Goal: Task Accomplishment & Management: Use online tool/utility

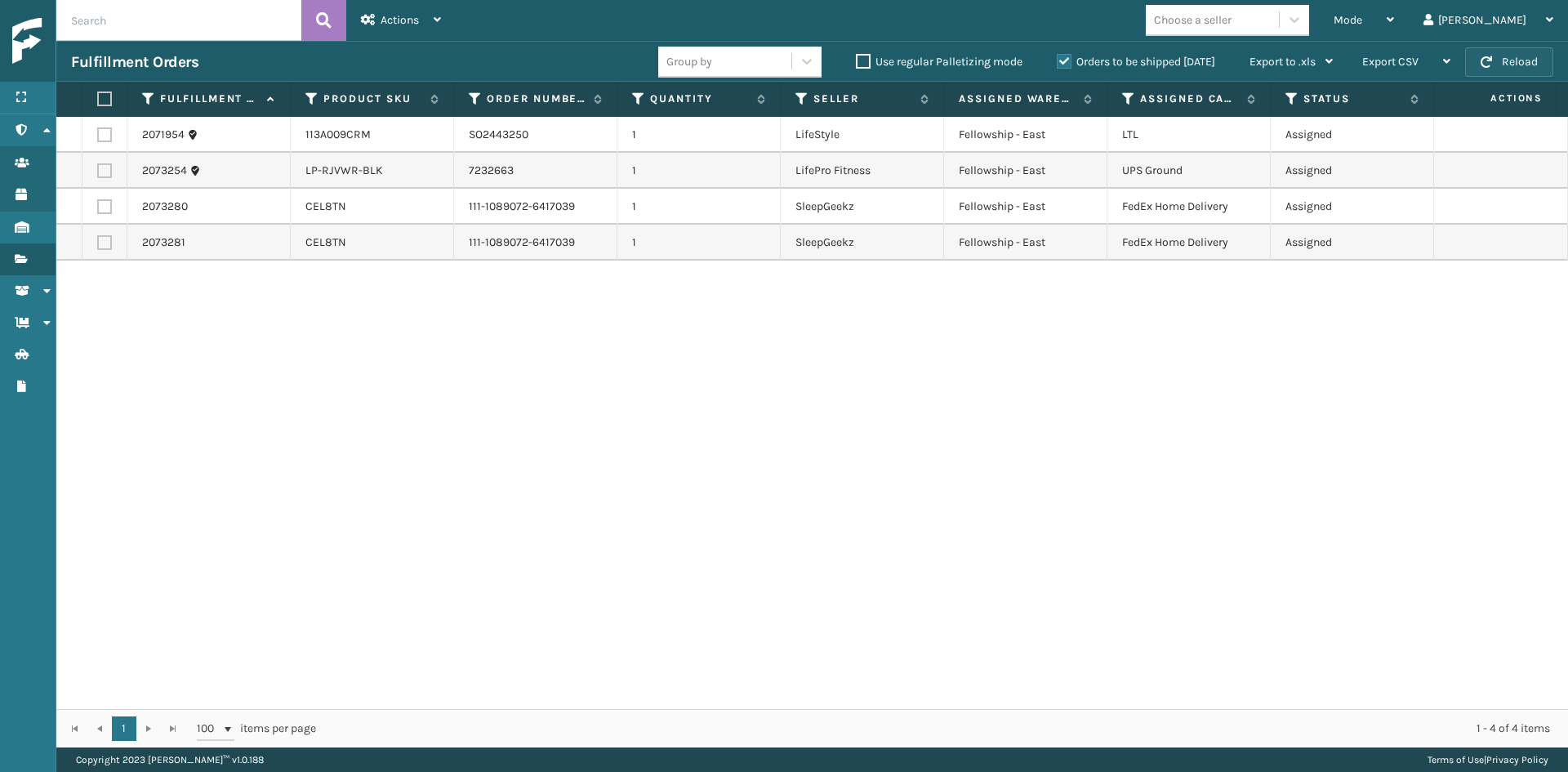
click at [1496, 63] on button "Reload" at bounding box center [1509, 62] width 88 height 30
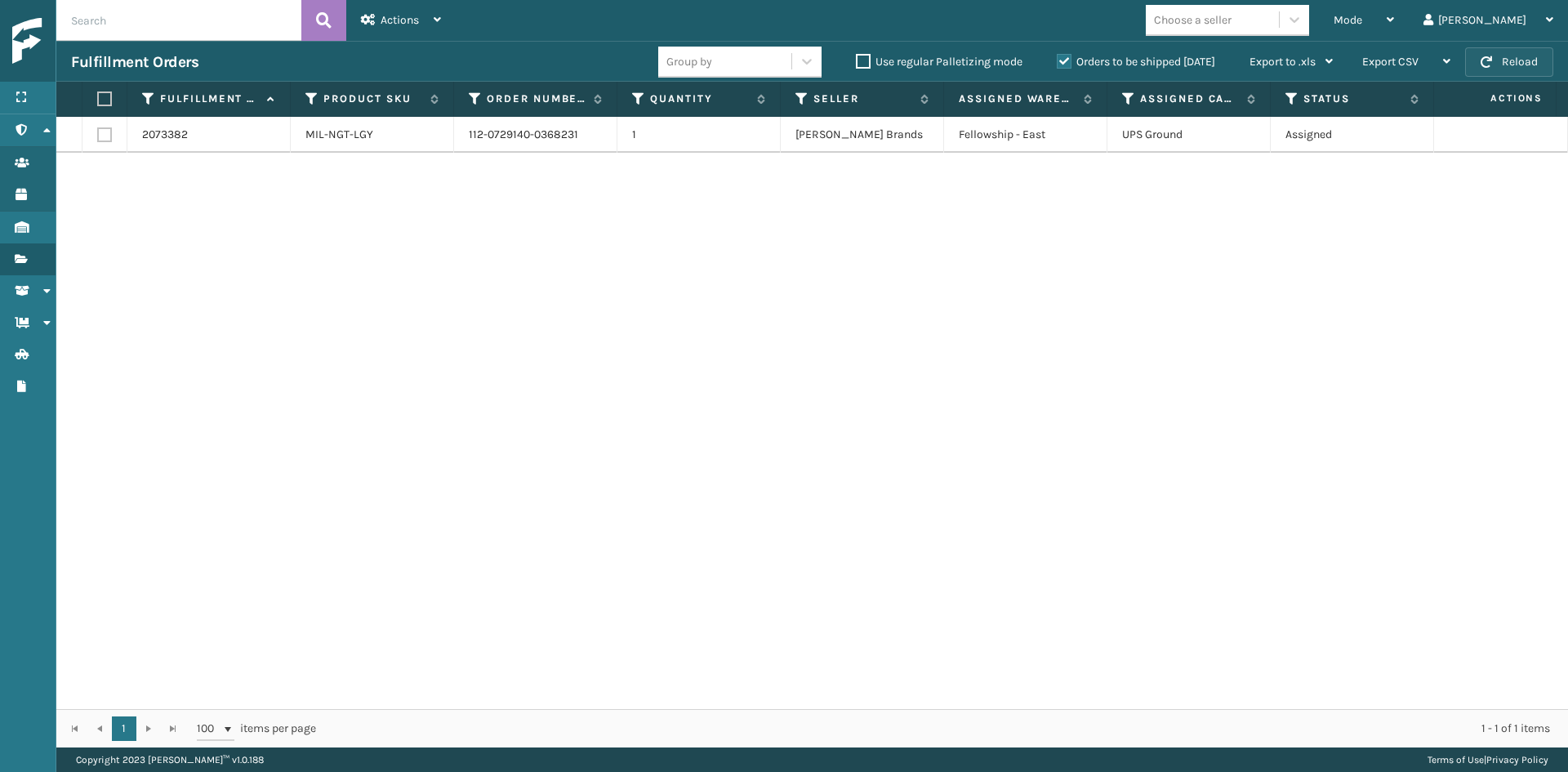
click at [1496, 63] on button "Reload" at bounding box center [1509, 62] width 88 height 30
click at [1394, 27] on div "Mode" at bounding box center [1363, 20] width 60 height 41
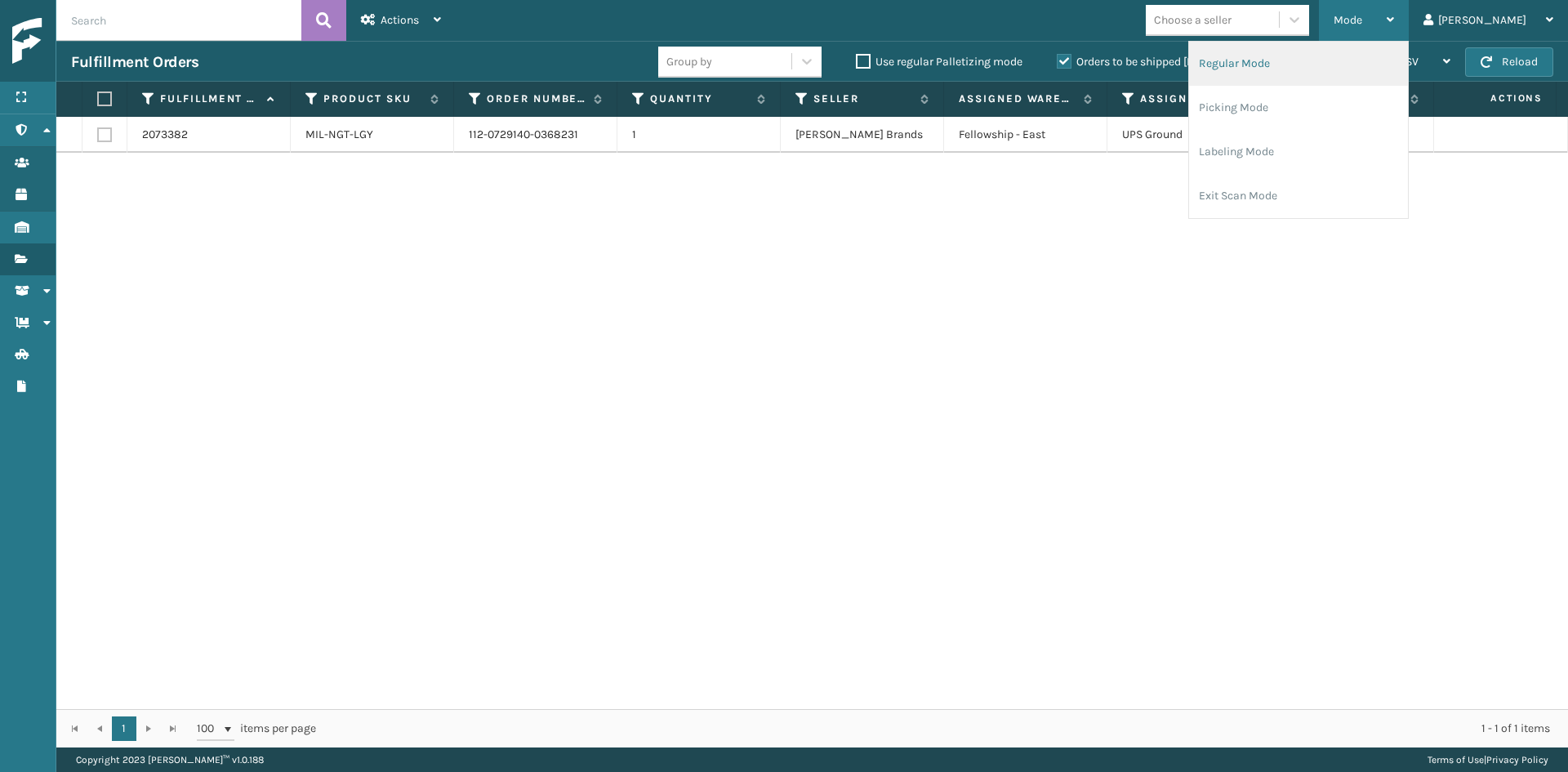
click at [1348, 70] on li "Regular Mode" at bounding box center [1298, 64] width 218 height 44
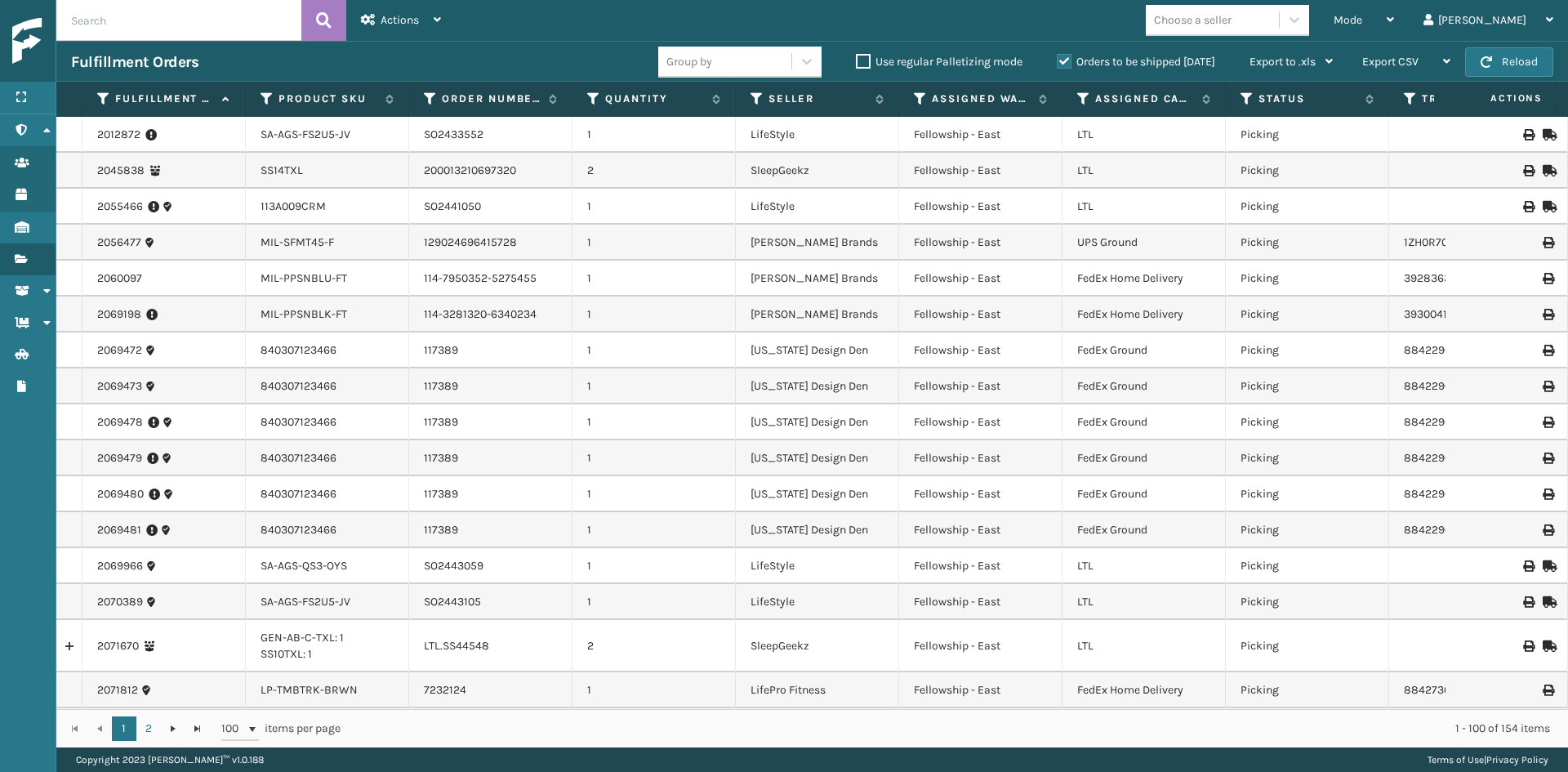
click at [1077, 90] on th "Assigned Carrier Service" at bounding box center [1144, 99] width 163 height 35
click at [1082, 105] on icon at bounding box center [1083, 98] width 13 height 14
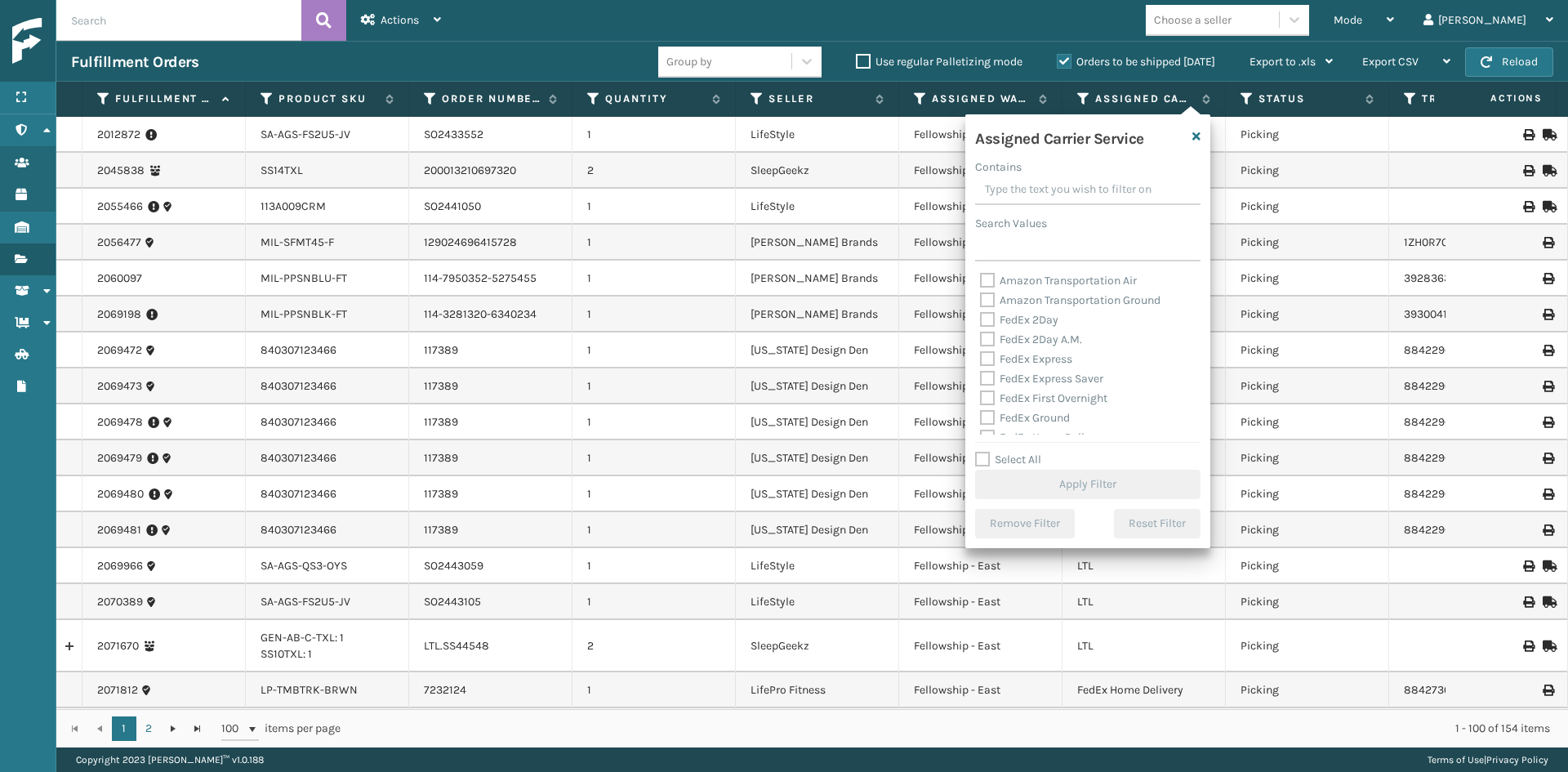
click at [982, 457] on label "Select All" at bounding box center [1007, 459] width 66 height 14
click at [982, 451] on input "Select All" at bounding box center [1097, 451] width 245 height 2
checkbox input "true"
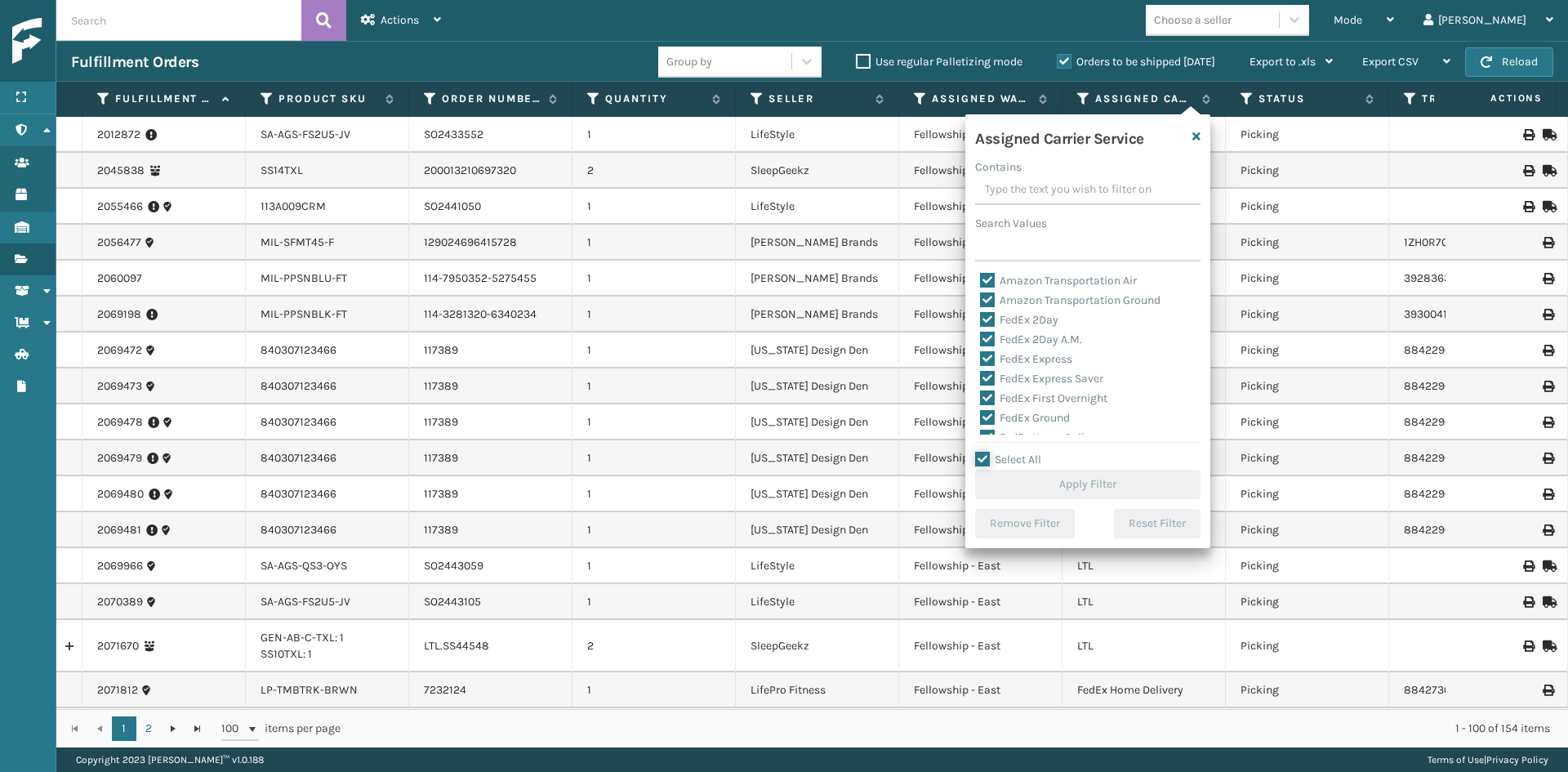
checkbox input "true"
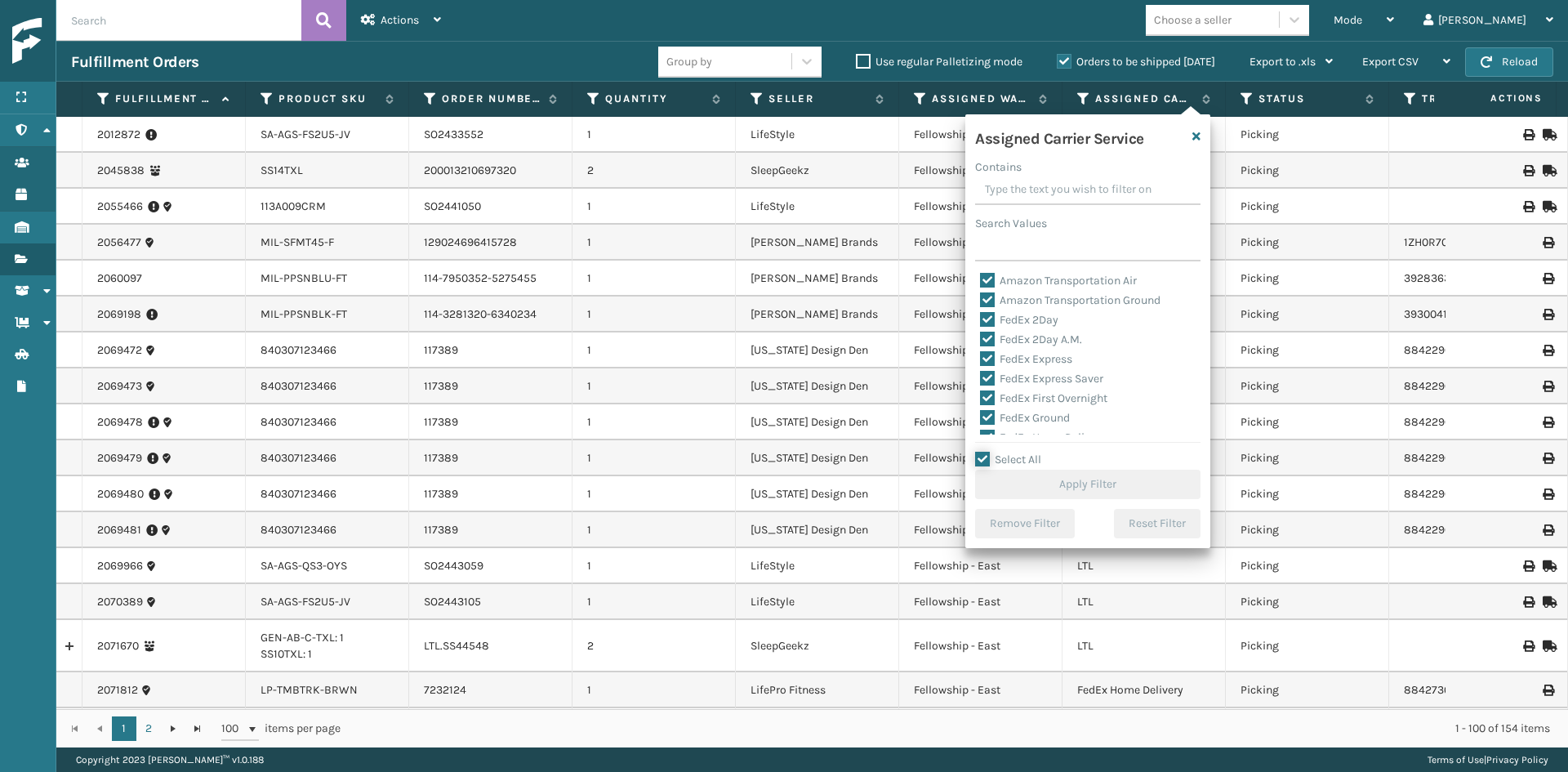
checkbox input "true"
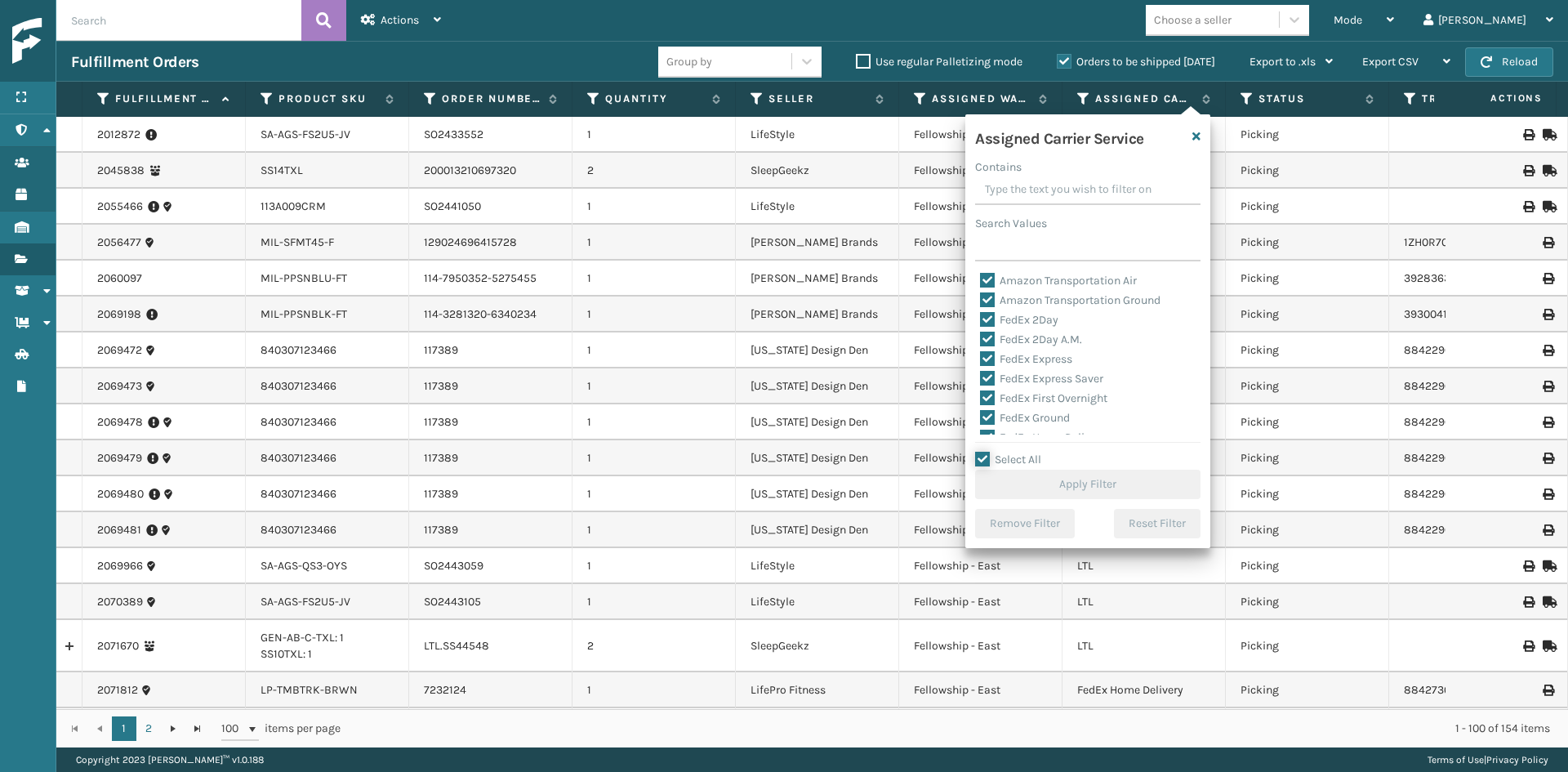
checkbox input "true"
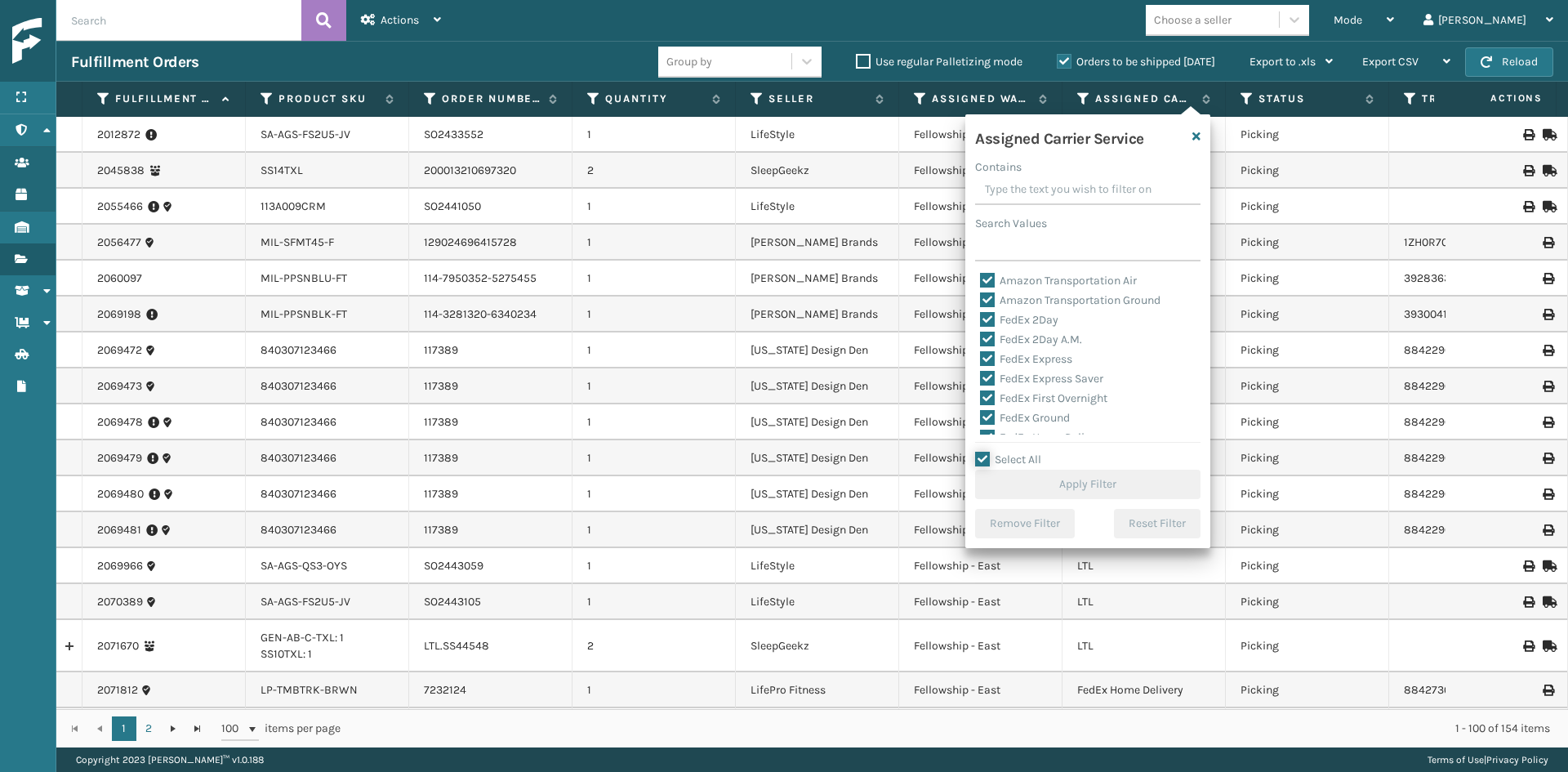
checkbox input "true"
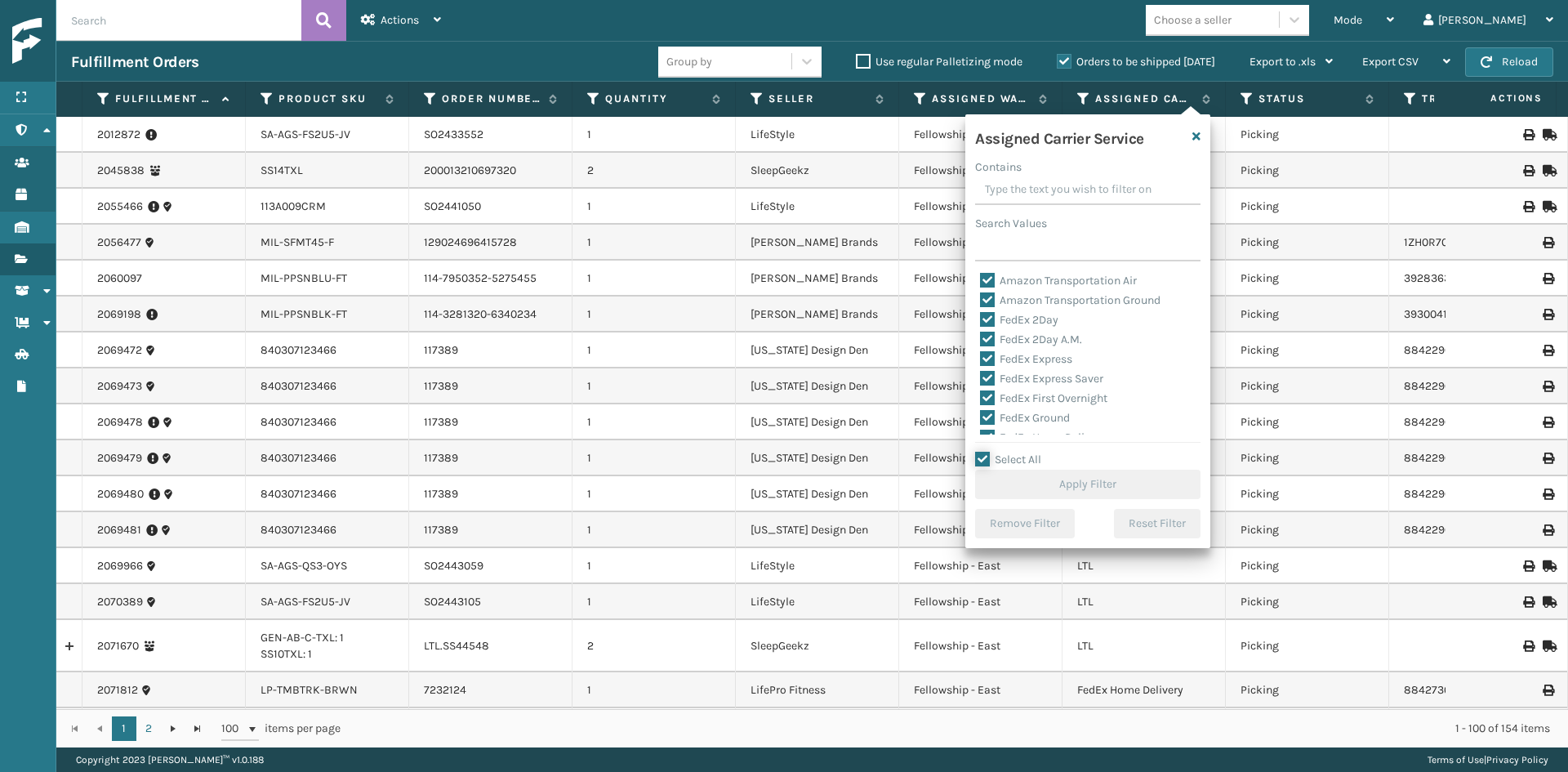
checkbox input "true"
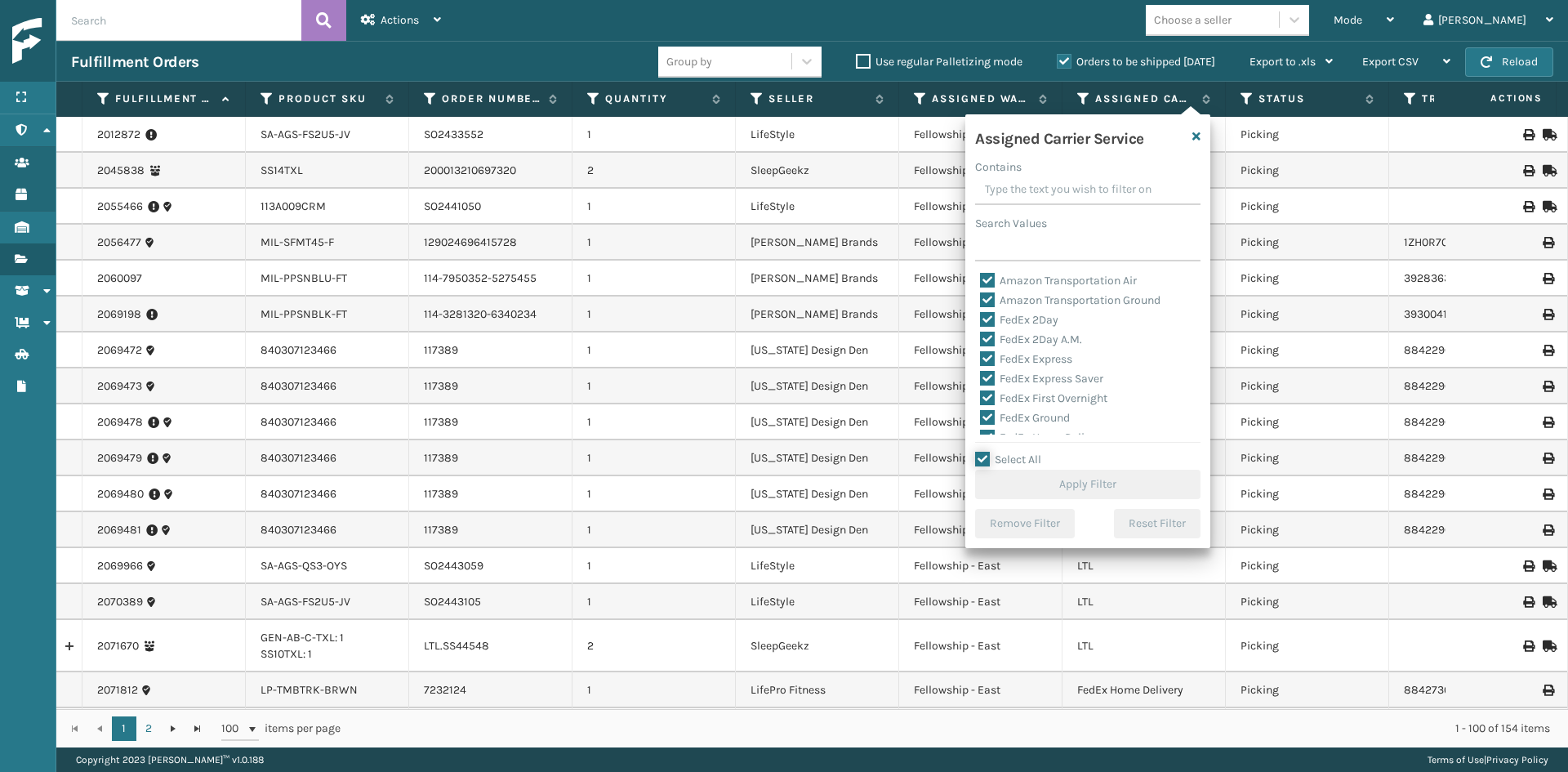
checkbox input "true"
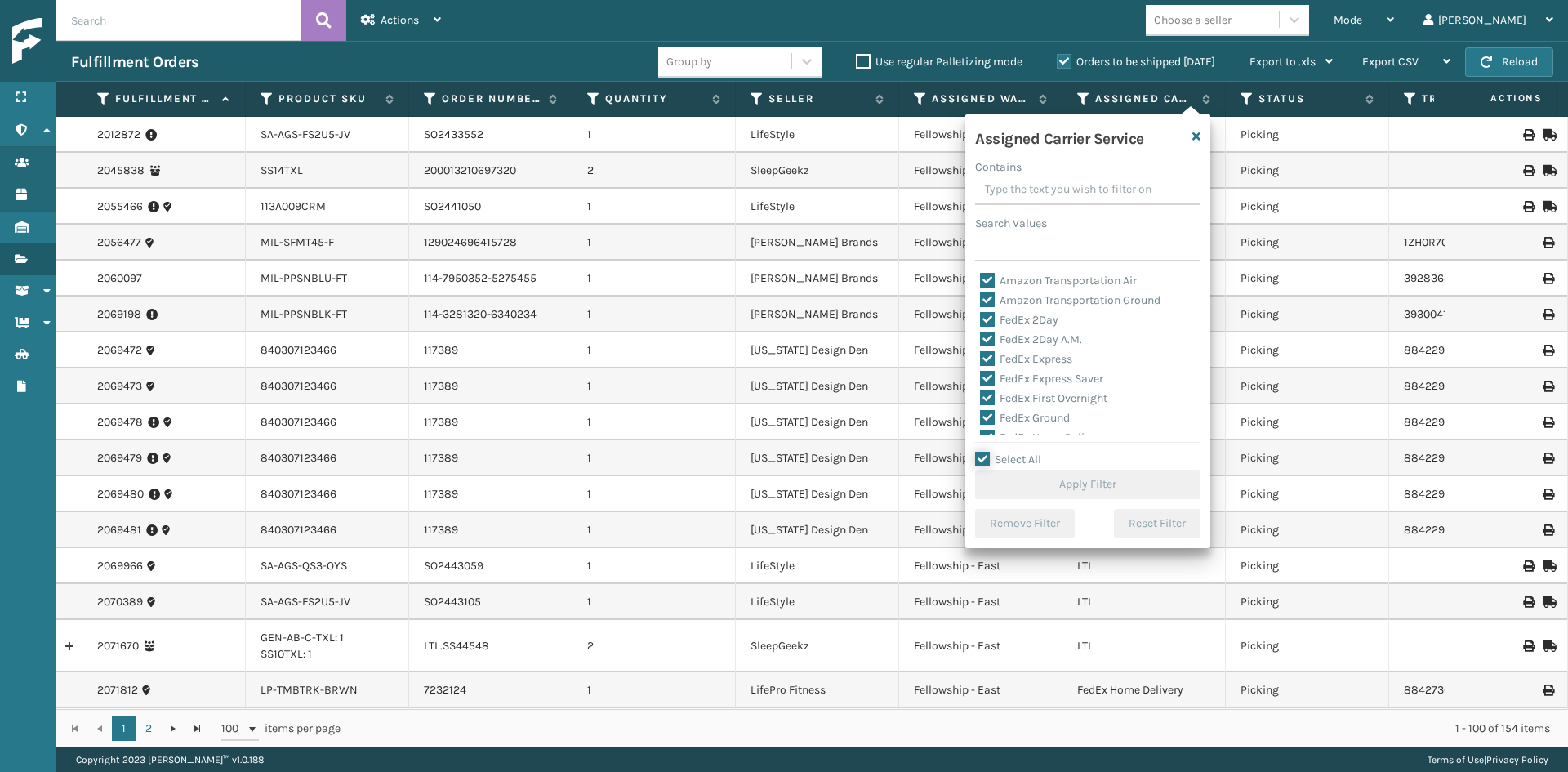
checkbox input "true"
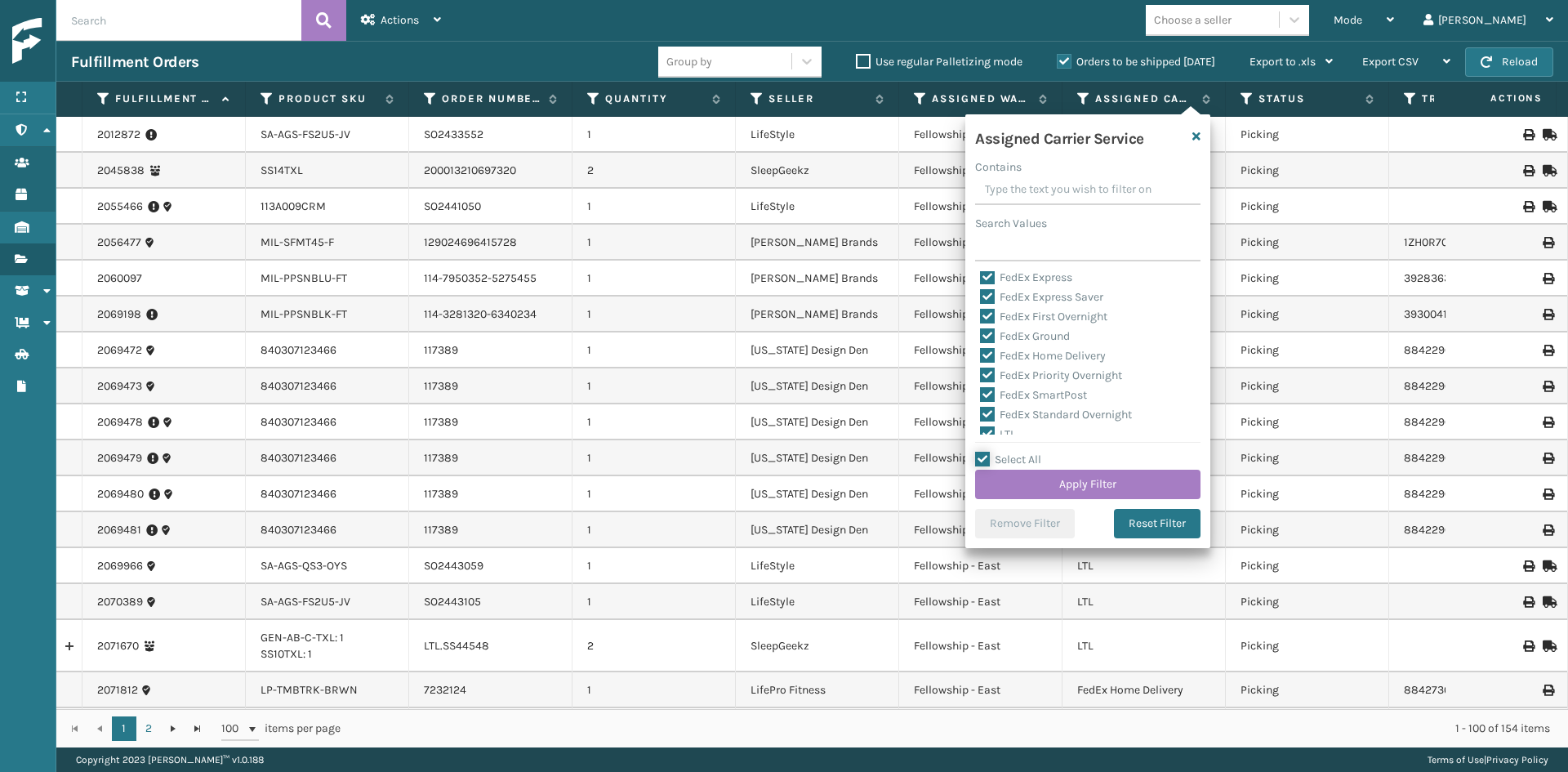
scroll to position [163, 0]
click at [985, 348] on label "LTL" at bounding box center [998, 352] width 36 height 14
click at [980, 348] on input "LTL" at bounding box center [980, 348] width 1 height 10
checkbox input "false"
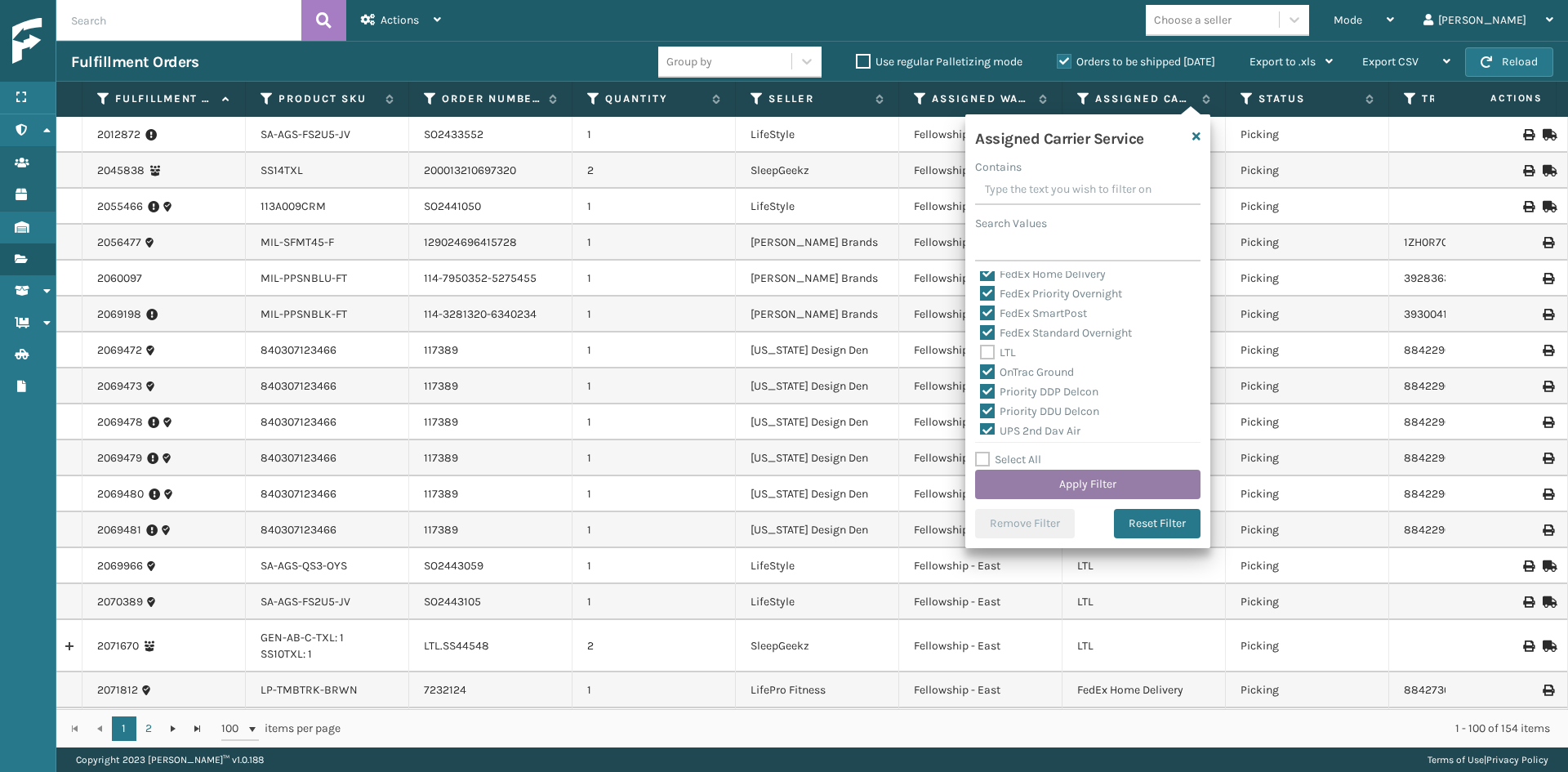
click at [1022, 484] on button "Apply Filter" at bounding box center [1087, 484] width 225 height 30
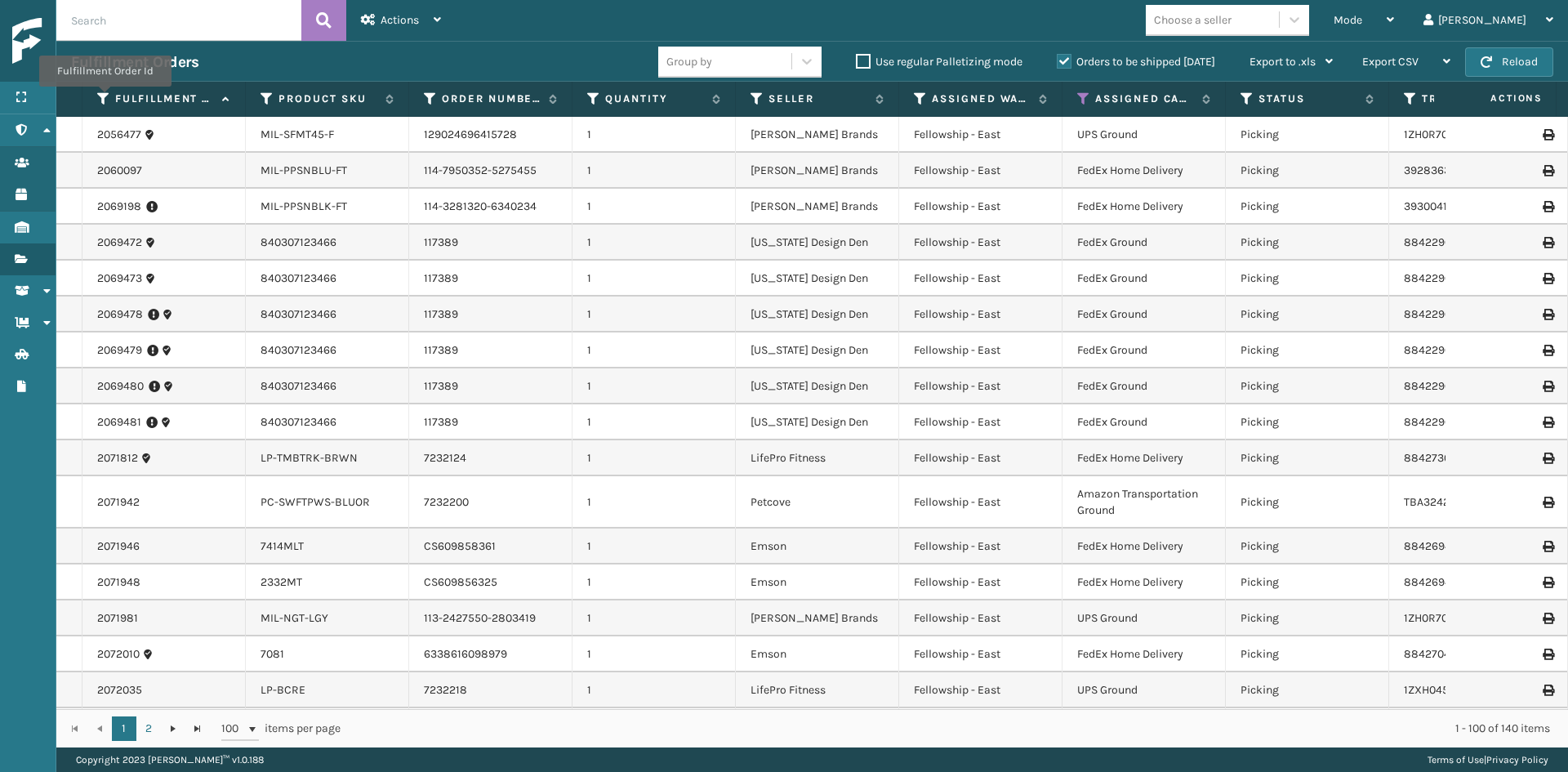
click at [104, 98] on icon at bounding box center [104, 98] width 13 height 14
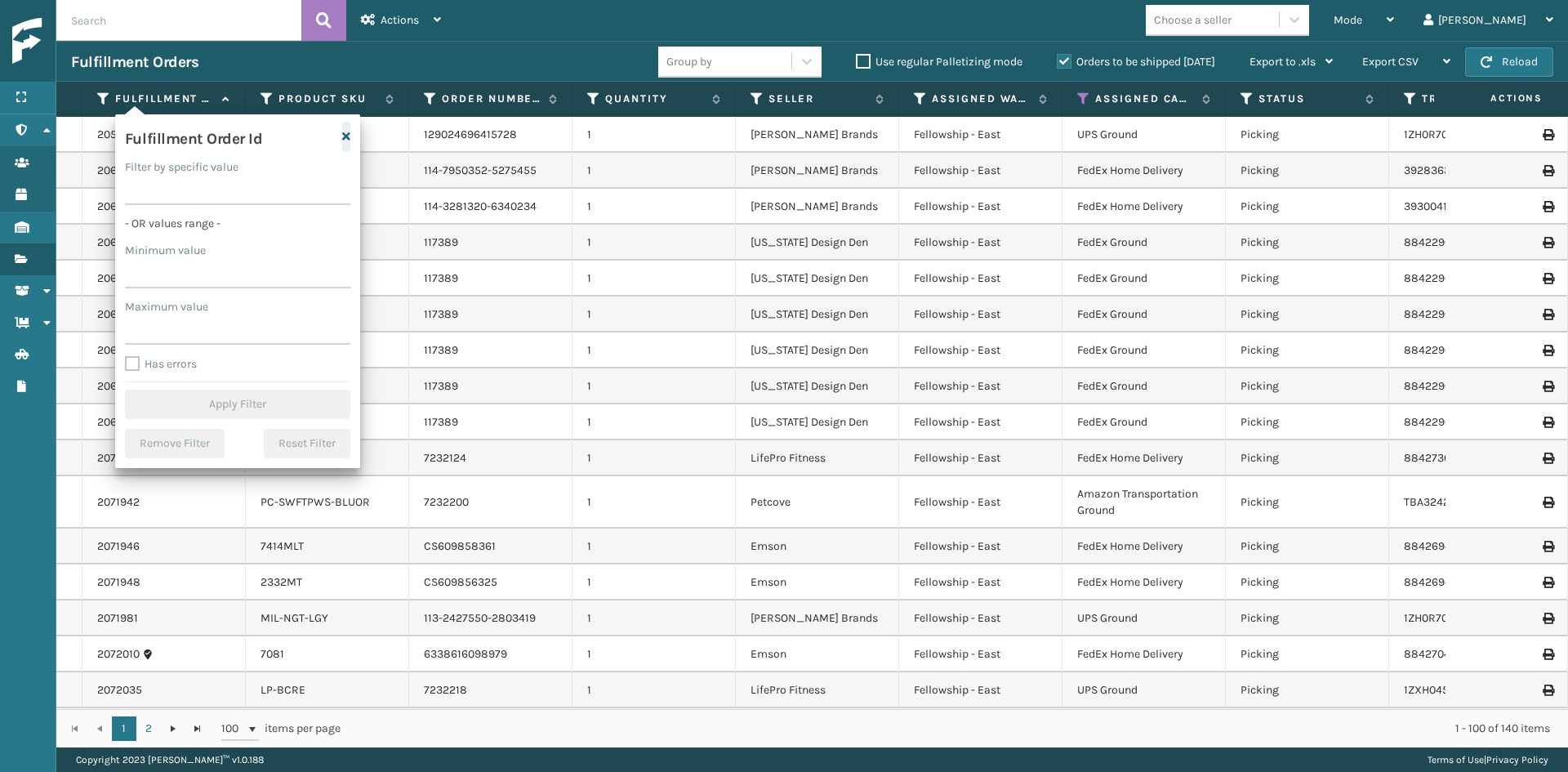
click at [346, 139] on icon "button" at bounding box center [346, 136] width 9 height 11
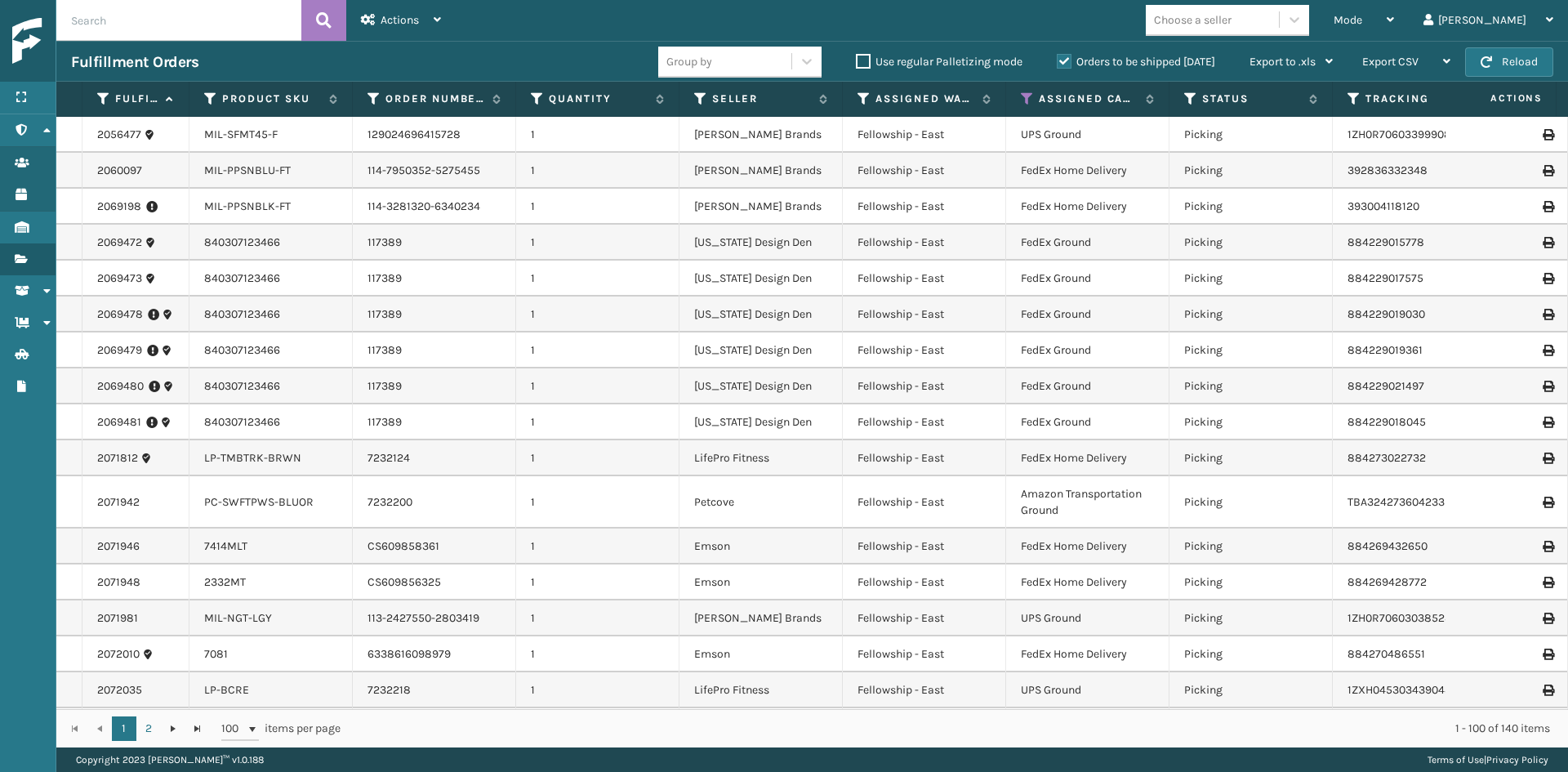
drag, startPoint x: 244, startPoint y: 101, endPoint x: 186, endPoint y: 109, distance: 58.5
click at [186, 109] on span at bounding box center [186, 254] width 5 height 344
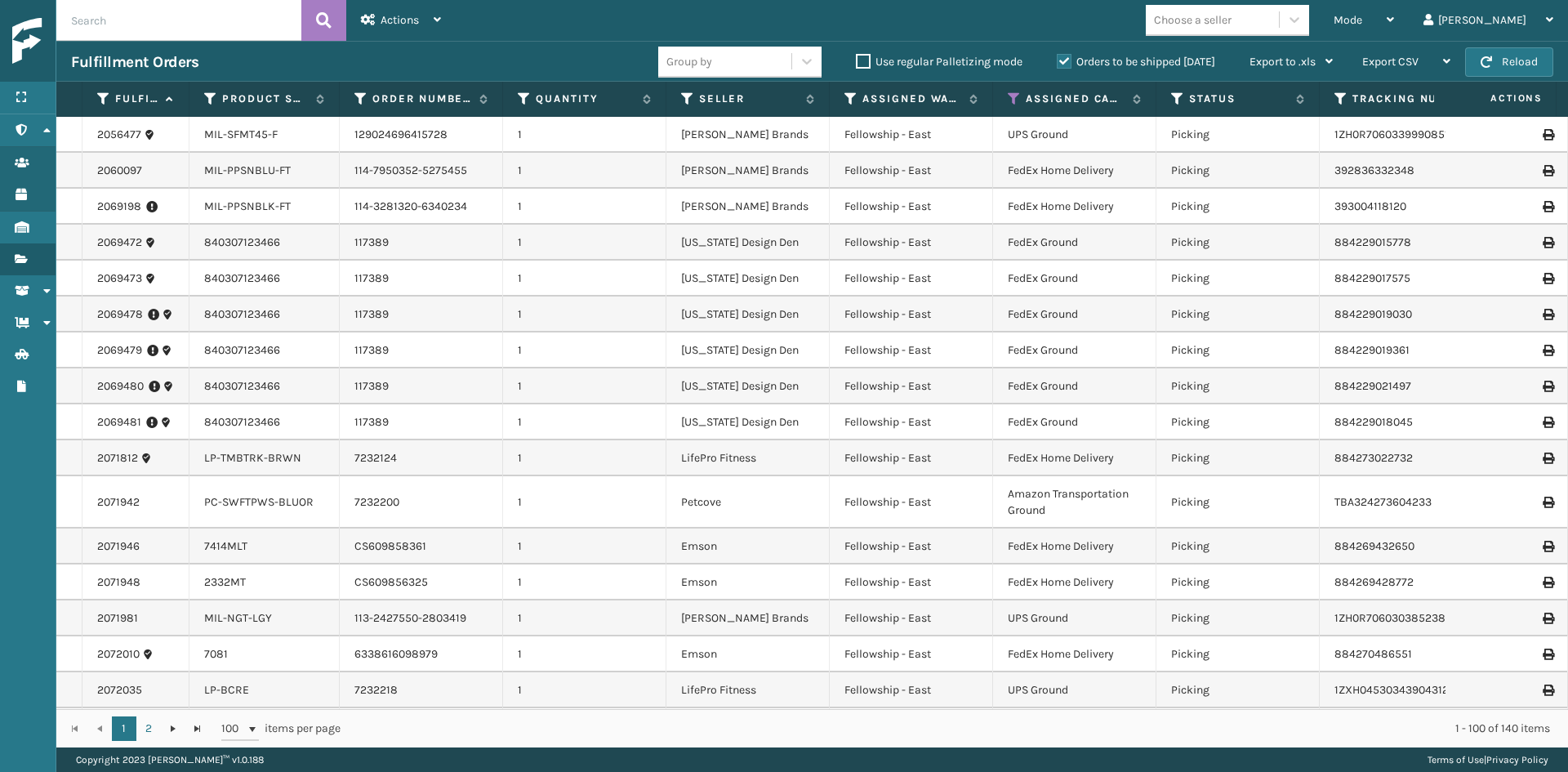
drag, startPoint x: 349, startPoint y: 105, endPoint x: 337, endPoint y: 109, distance: 12.6
click at [337, 109] on span at bounding box center [336, 254] width 5 height 344
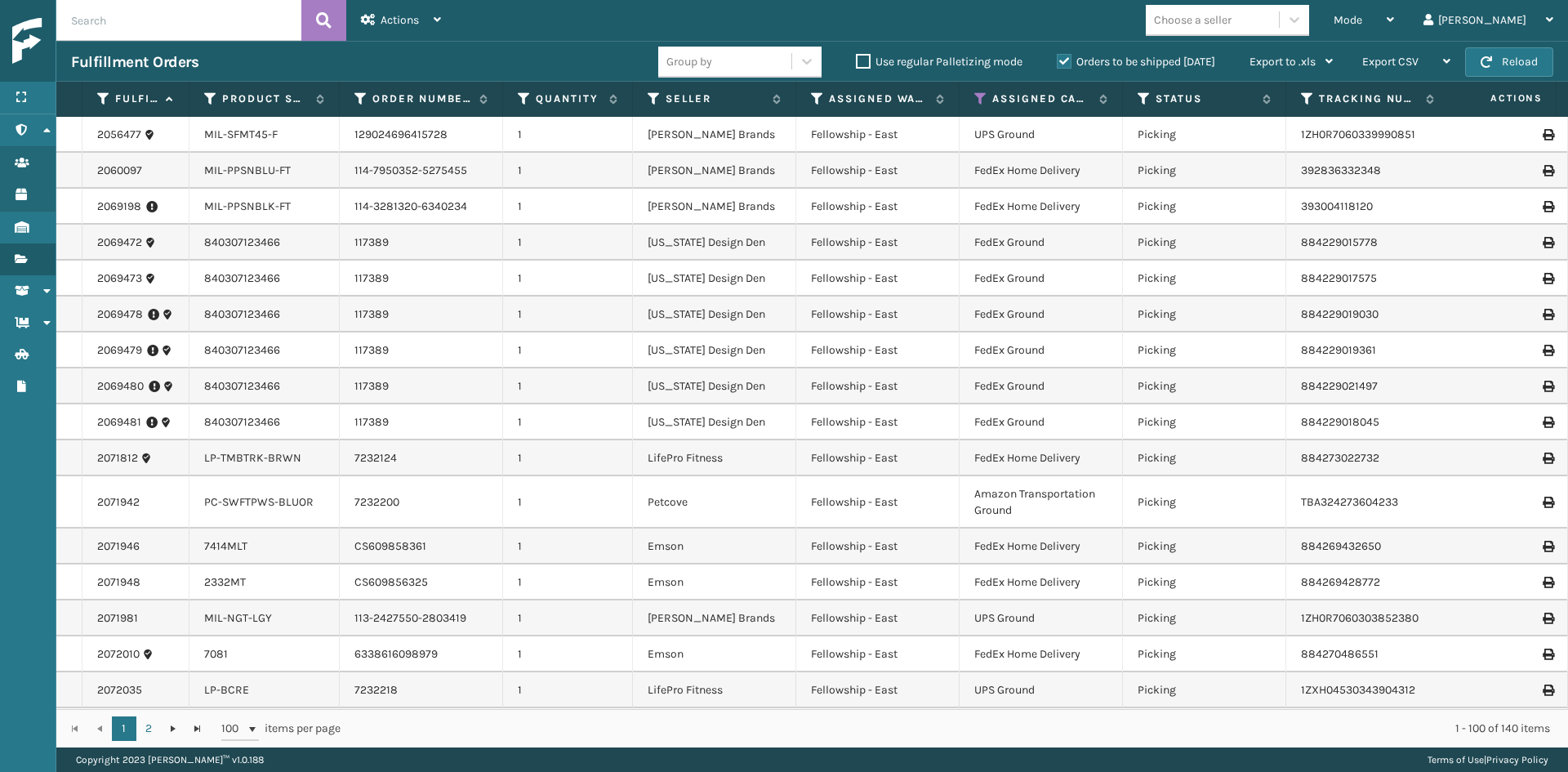
drag, startPoint x: 663, startPoint y: 103, endPoint x: 629, endPoint y: 104, distance: 34.0
click at [629, 104] on span at bounding box center [629, 254] width 5 height 344
click at [1145, 94] on icon at bounding box center [1145, 98] width 13 height 14
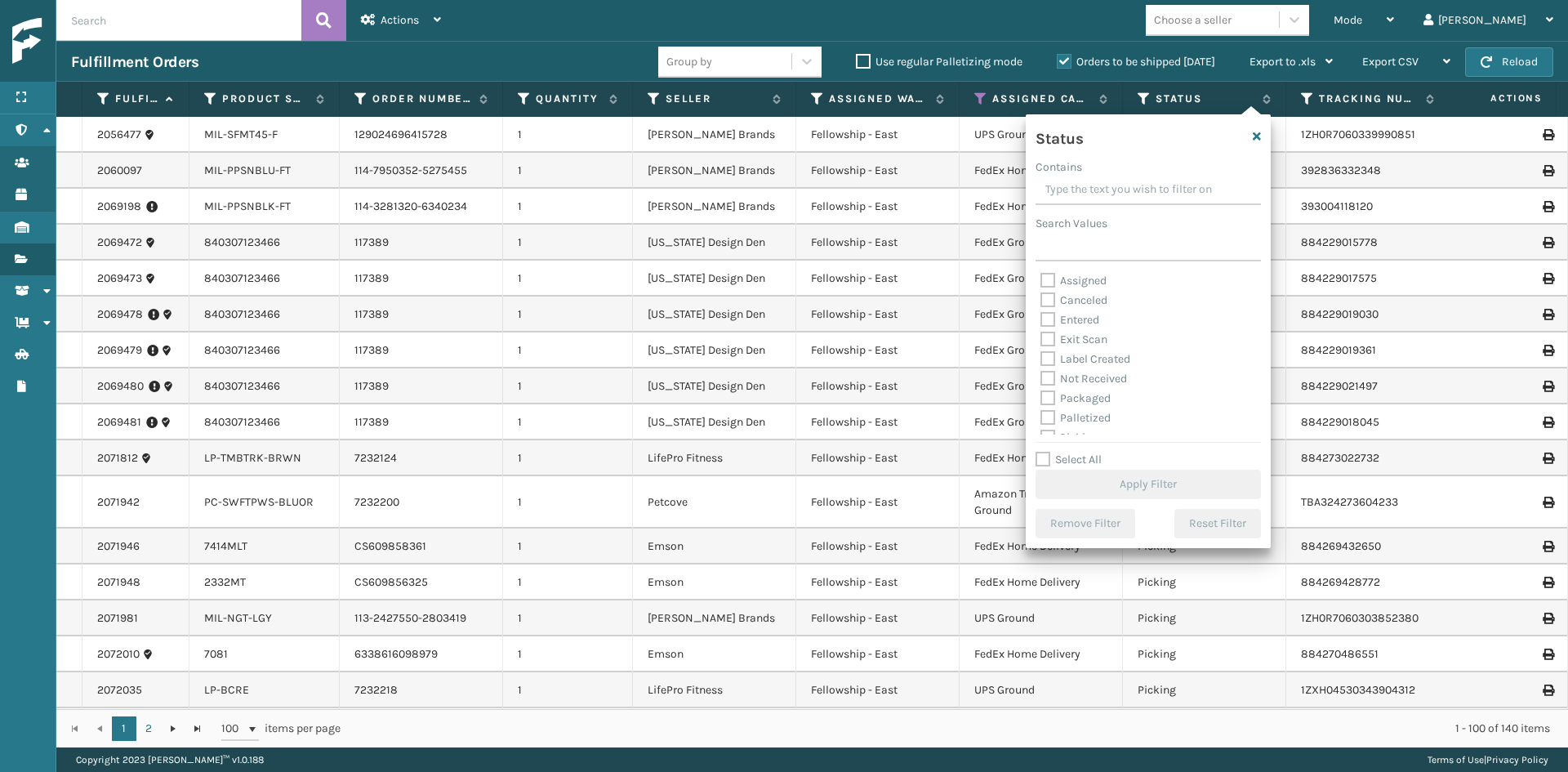
scroll to position [82, 0]
click at [1049, 356] on label "Picking" at bounding box center [1069, 356] width 58 height 14
click at [1042, 356] on input "Picking" at bounding box center [1041, 351] width 1 height 10
checkbox input "true"
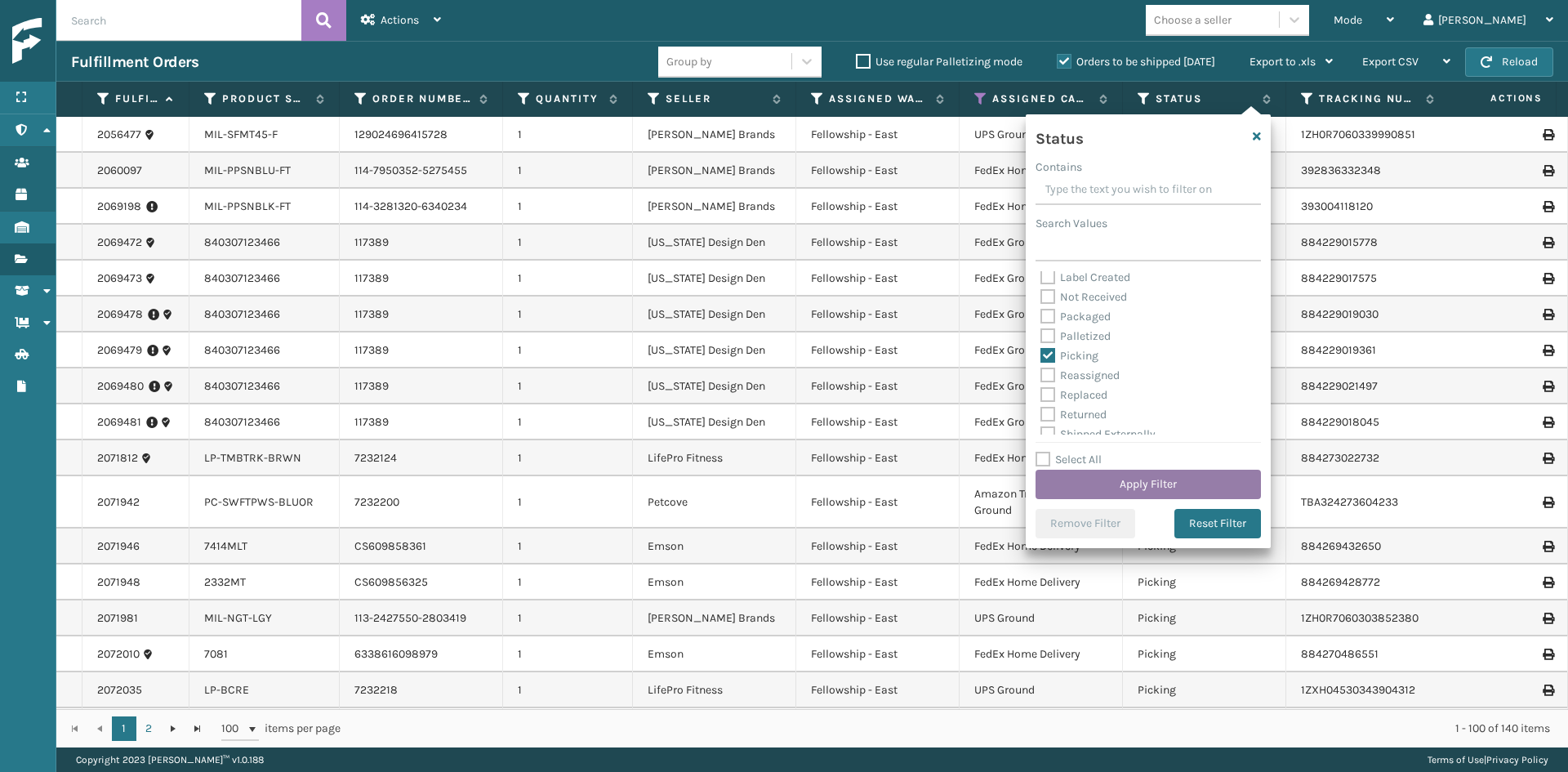
click at [1147, 481] on button "Apply Filter" at bounding box center [1148, 484] width 225 height 30
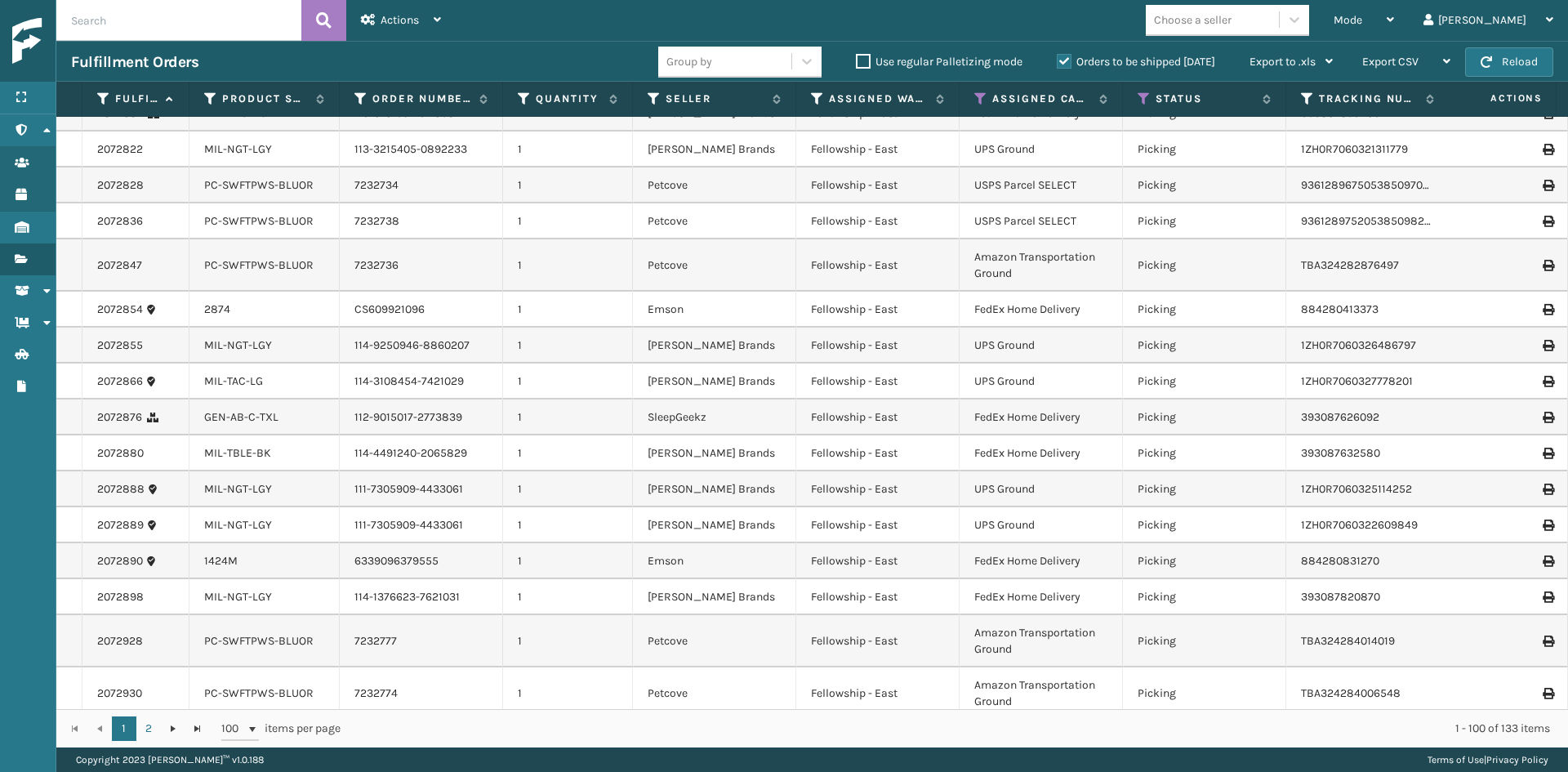
scroll to position [3239, 0]
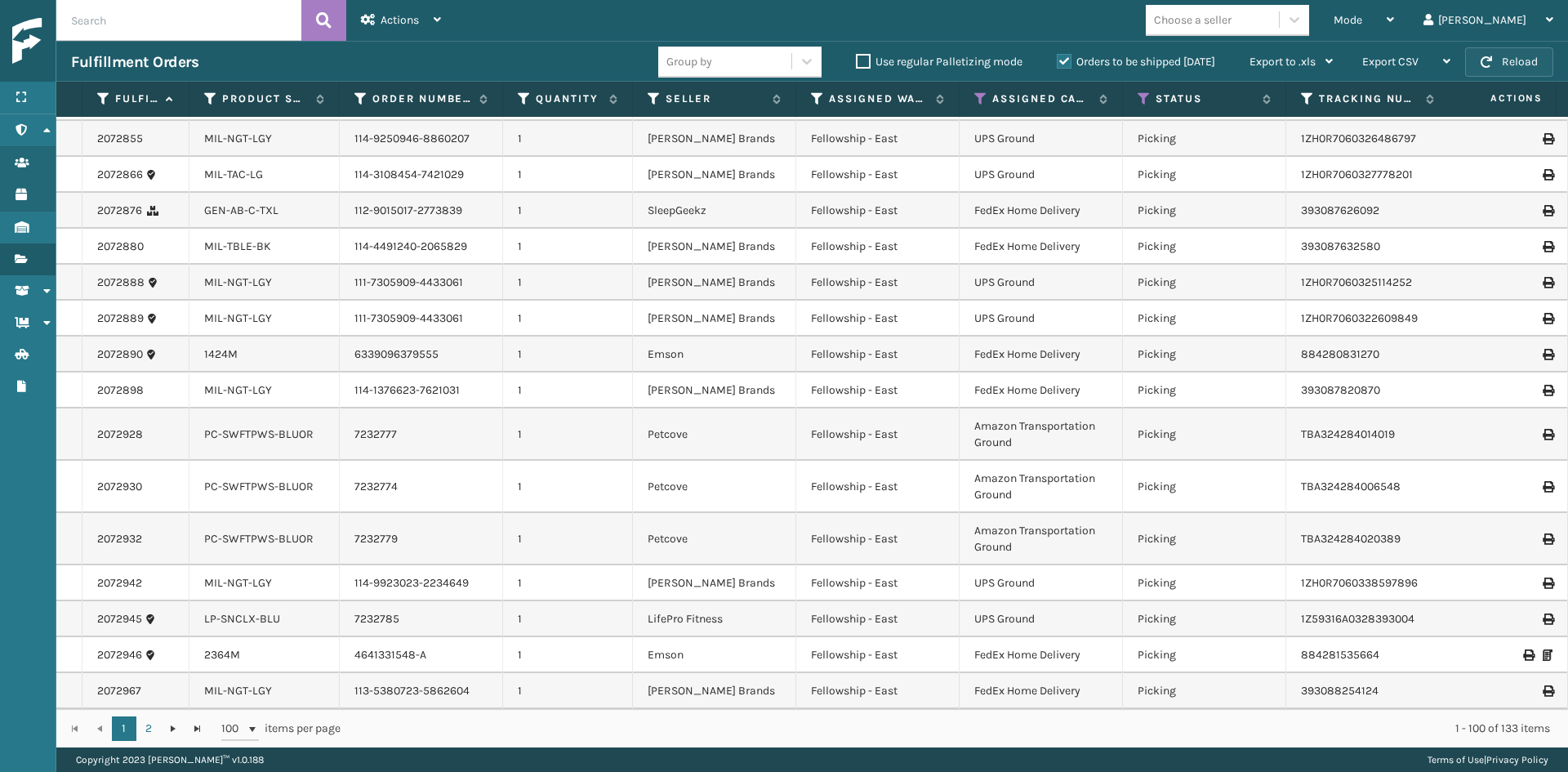
click at [1493, 56] on button "Reload" at bounding box center [1509, 62] width 88 height 30
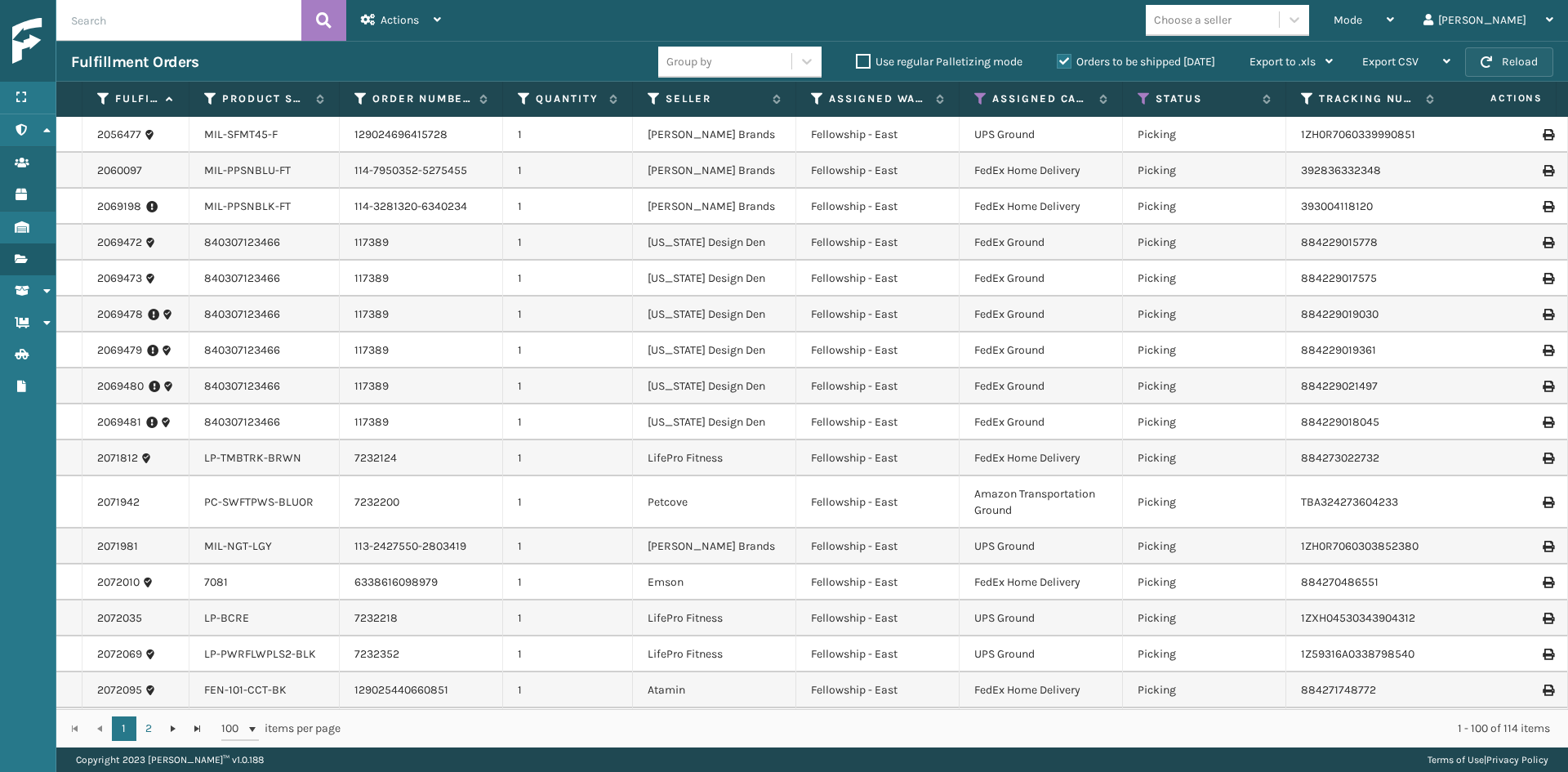
click at [1504, 53] on button "Reload" at bounding box center [1509, 62] width 88 height 30
click at [1532, 52] on button "Reload" at bounding box center [1509, 62] width 88 height 30
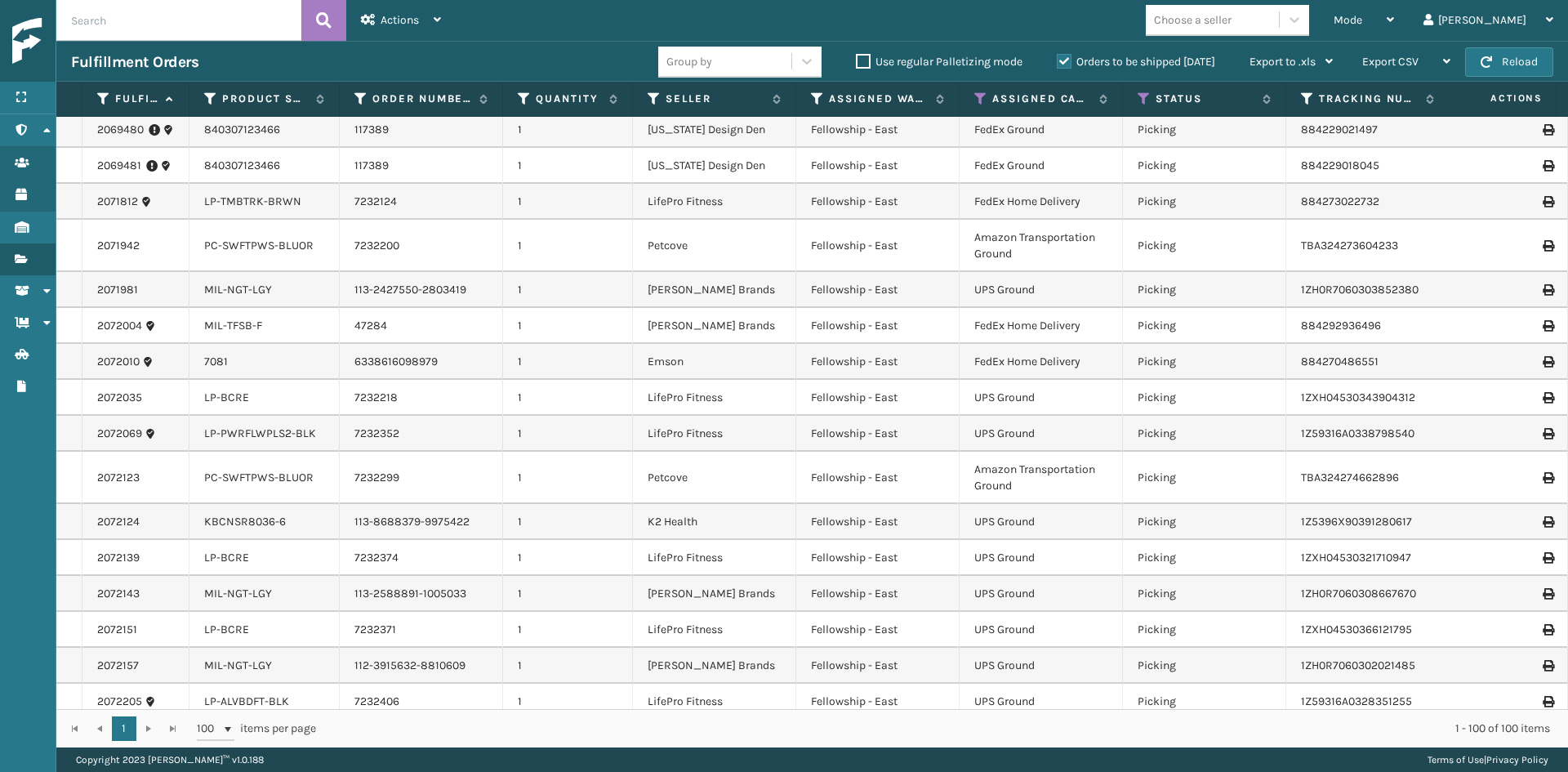
scroll to position [0, 0]
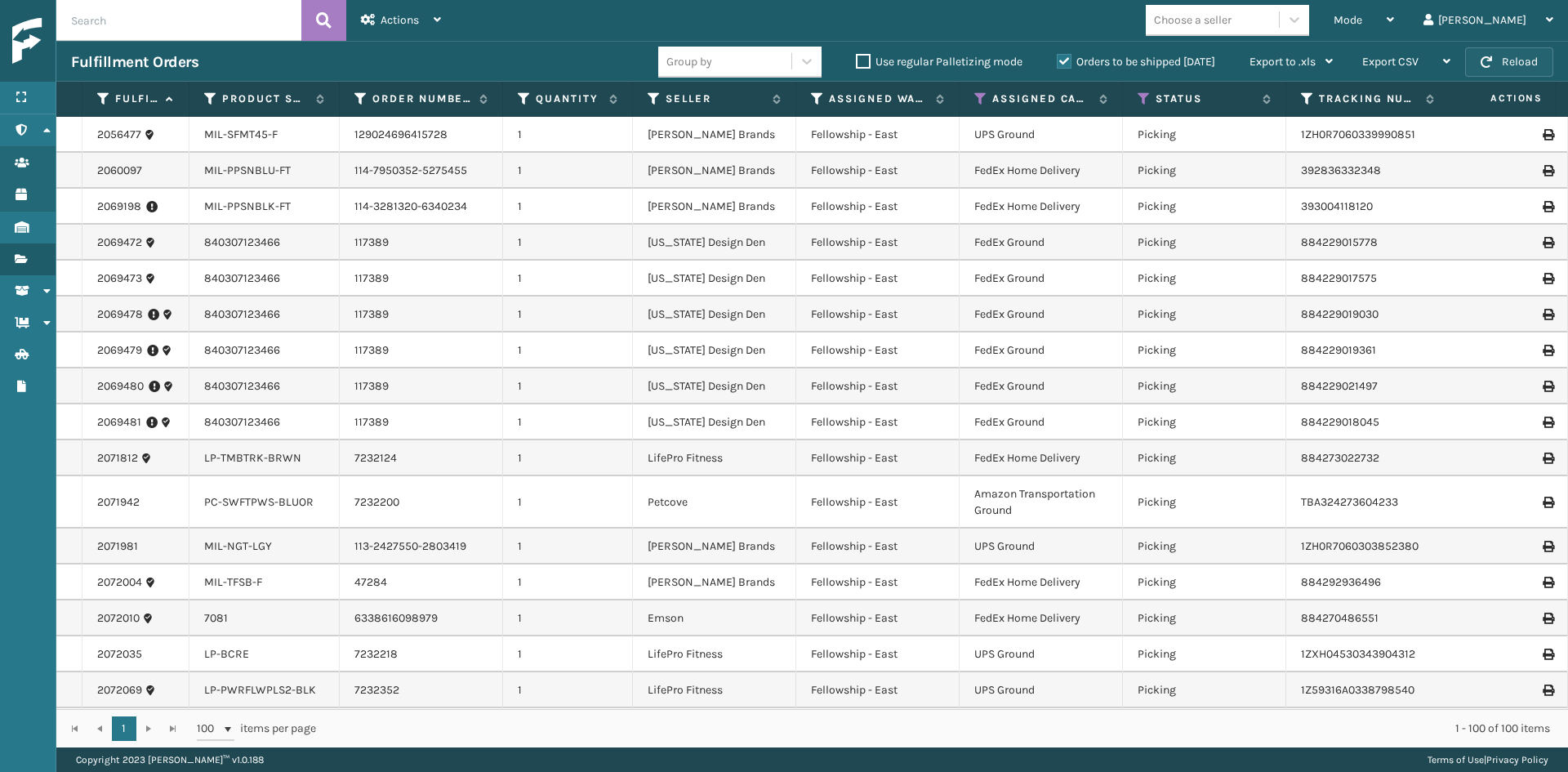
click at [1515, 55] on button "Reload" at bounding box center [1509, 62] width 88 height 30
